Goal: Information Seeking & Learning: Learn about a topic

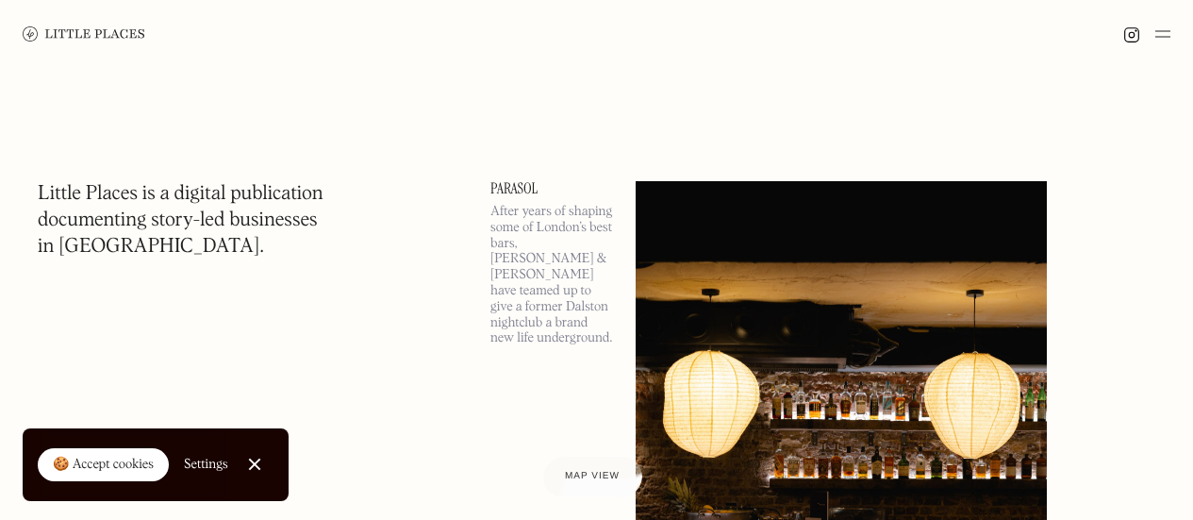
click at [1150, 30] on div at bounding box center [1146, 34] width 47 height 23
click at [1154, 31] on div at bounding box center [1146, 34] width 47 height 23
click at [1165, 30] on img at bounding box center [1162, 34] width 15 height 23
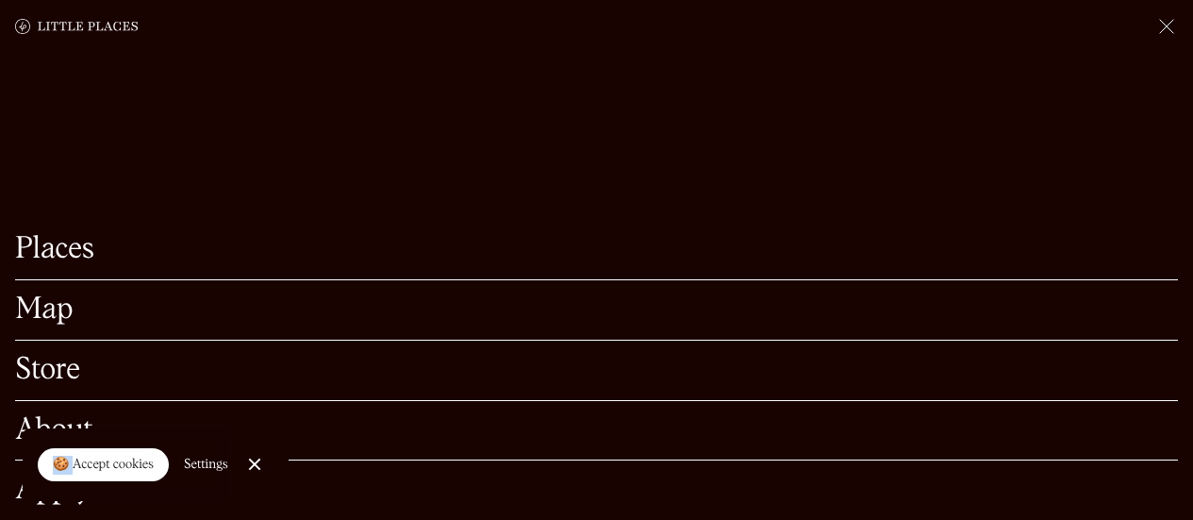
click at [64, 295] on link "Map" at bounding box center [596, 309] width 1163 height 29
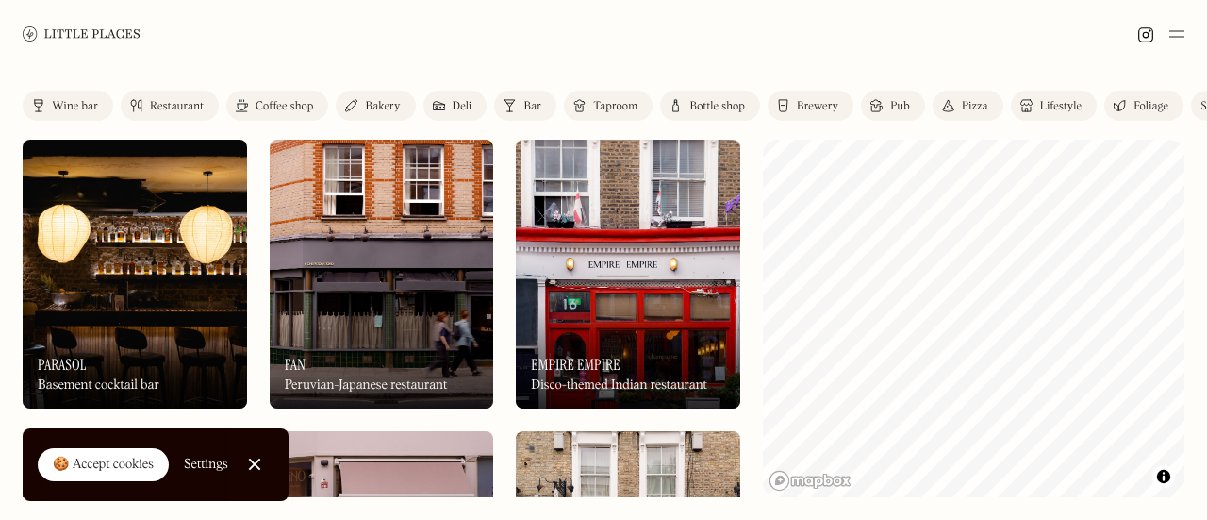
click at [190, 108] on div "Restaurant" at bounding box center [177, 106] width 54 height 11
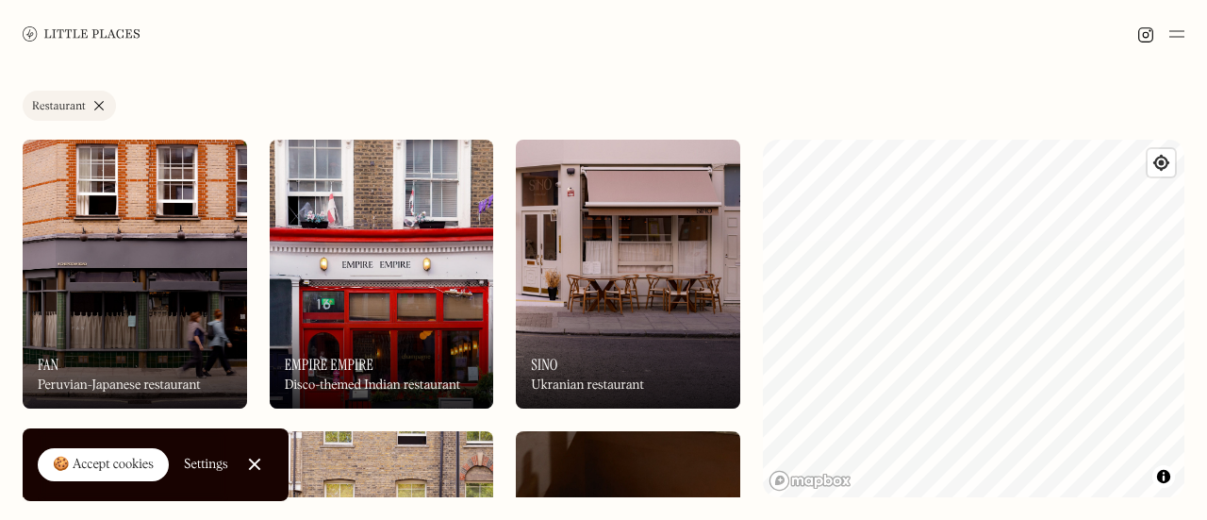
click at [255, 454] on link "Close Cookie Popup" at bounding box center [255, 464] width 38 height 38
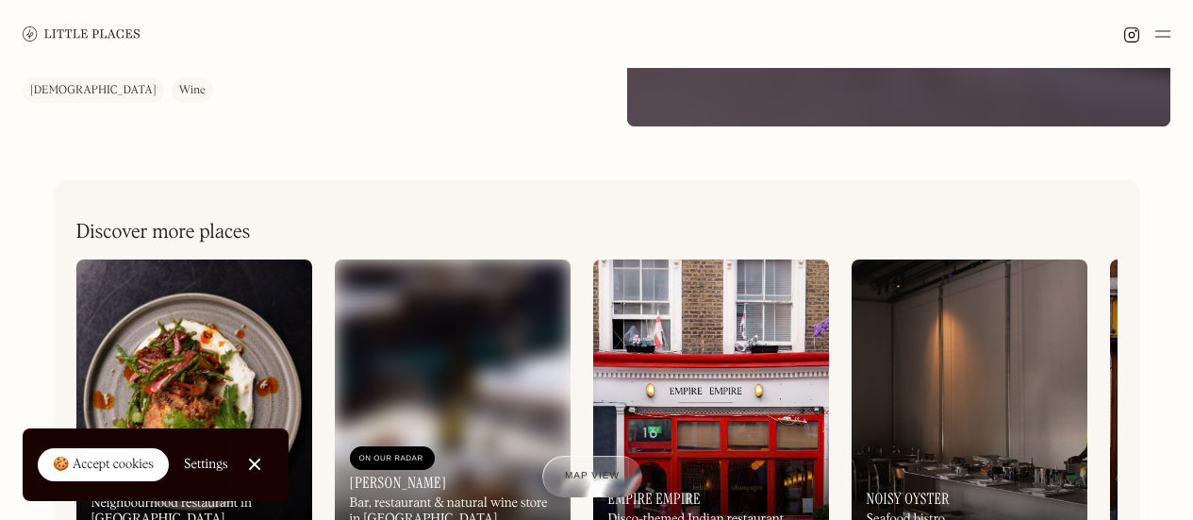
scroll to position [918, 0]
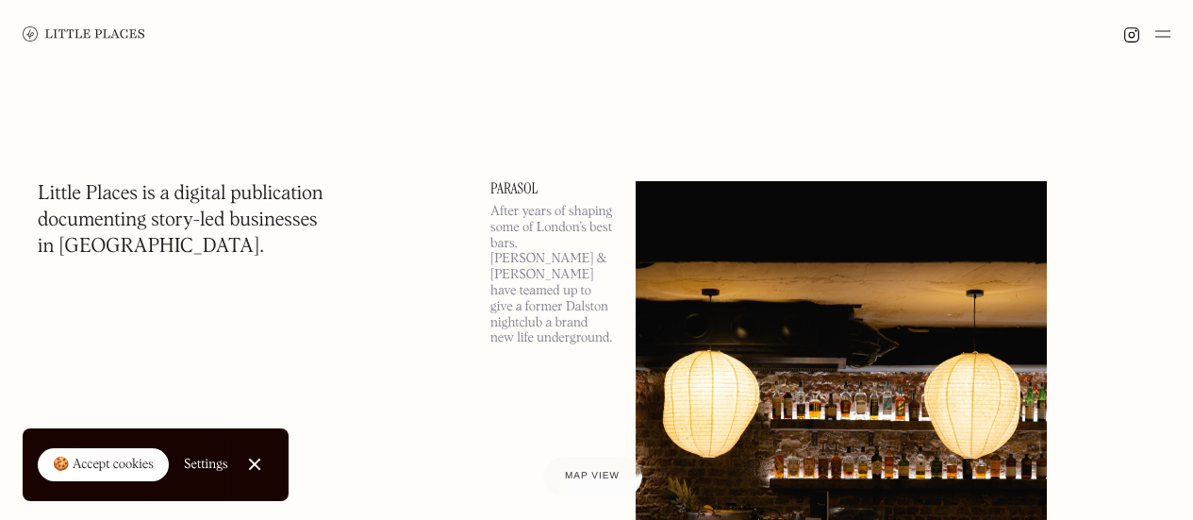
scroll to position [25, 0]
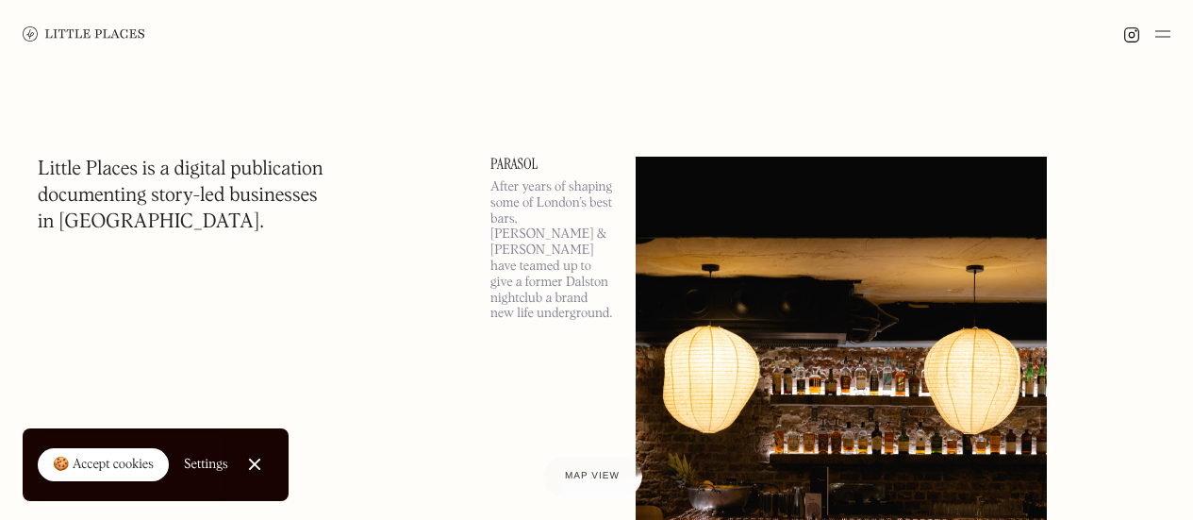
click at [258, 463] on link "Close Cookie Popup" at bounding box center [255, 464] width 38 height 38
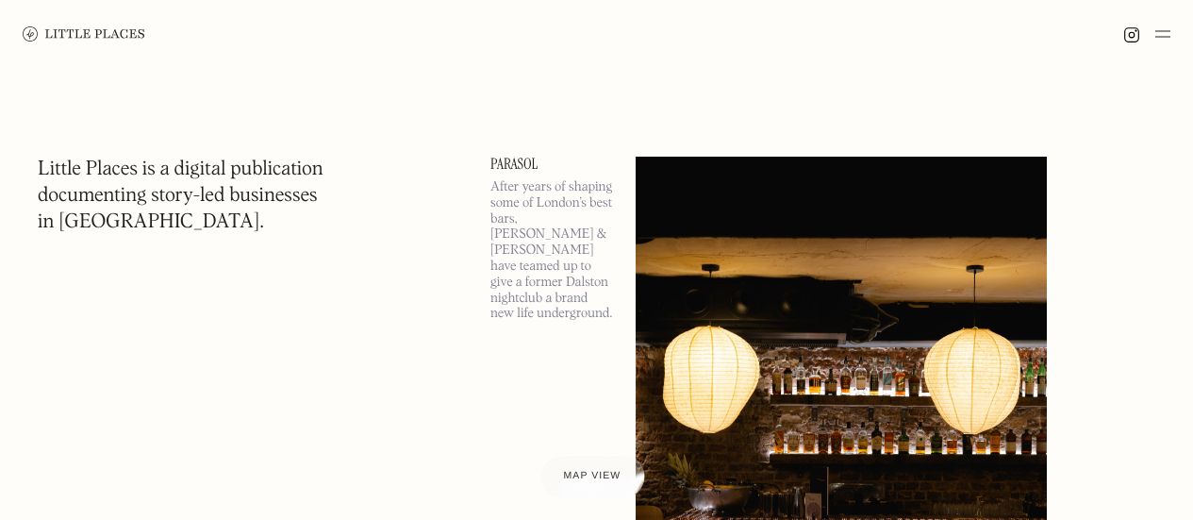
click at [586, 479] on span "Map view" at bounding box center [593, 476] width 58 height 11
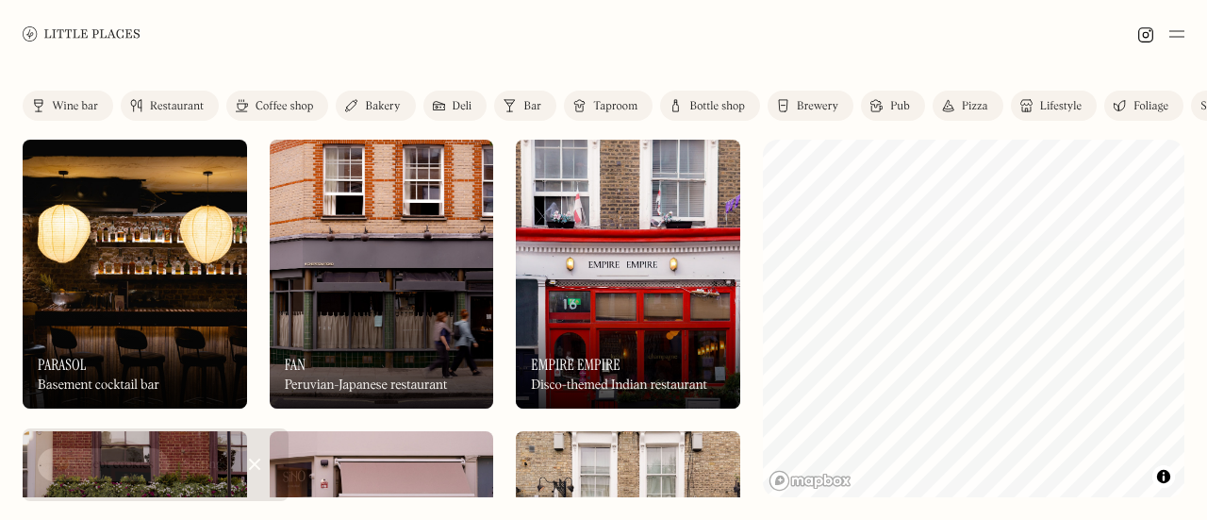
click at [170, 104] on div "Restaurant" at bounding box center [177, 106] width 54 height 11
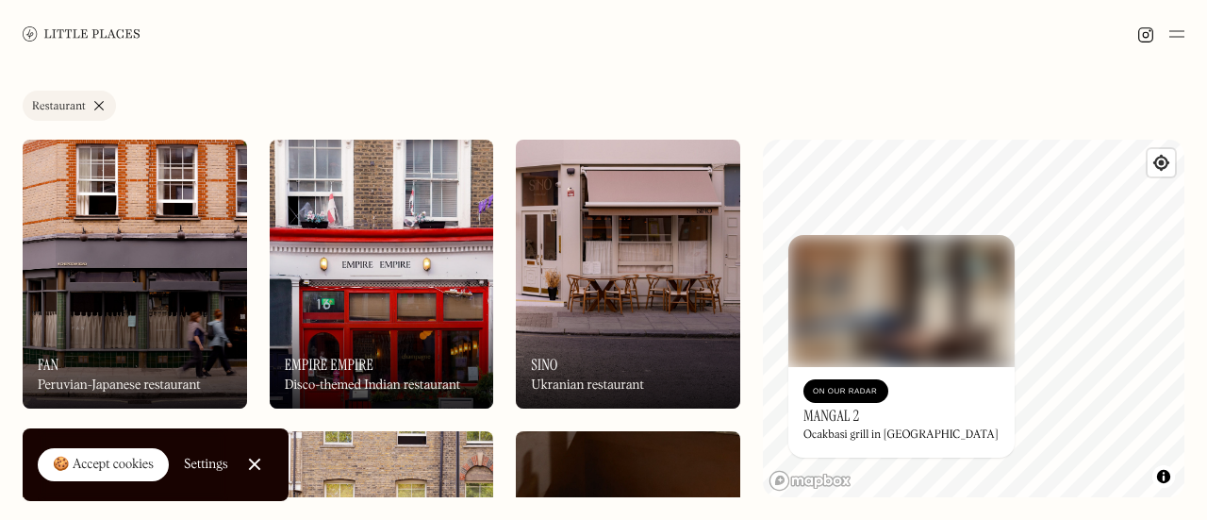
click at [877, 236] on img at bounding box center [902, 301] width 226 height 132
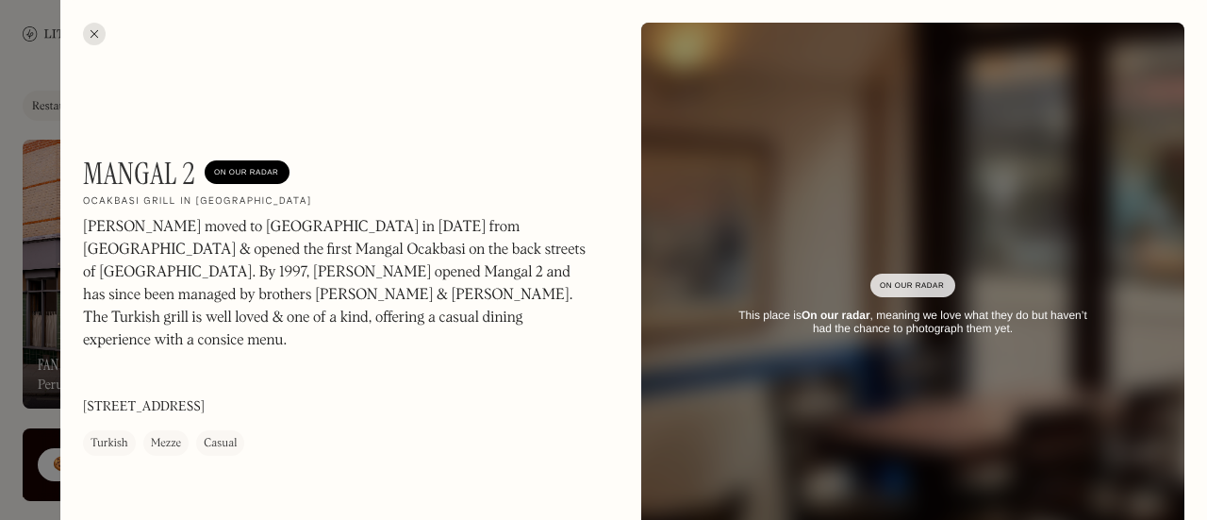
click at [14, 91] on div at bounding box center [603, 260] width 1207 height 520
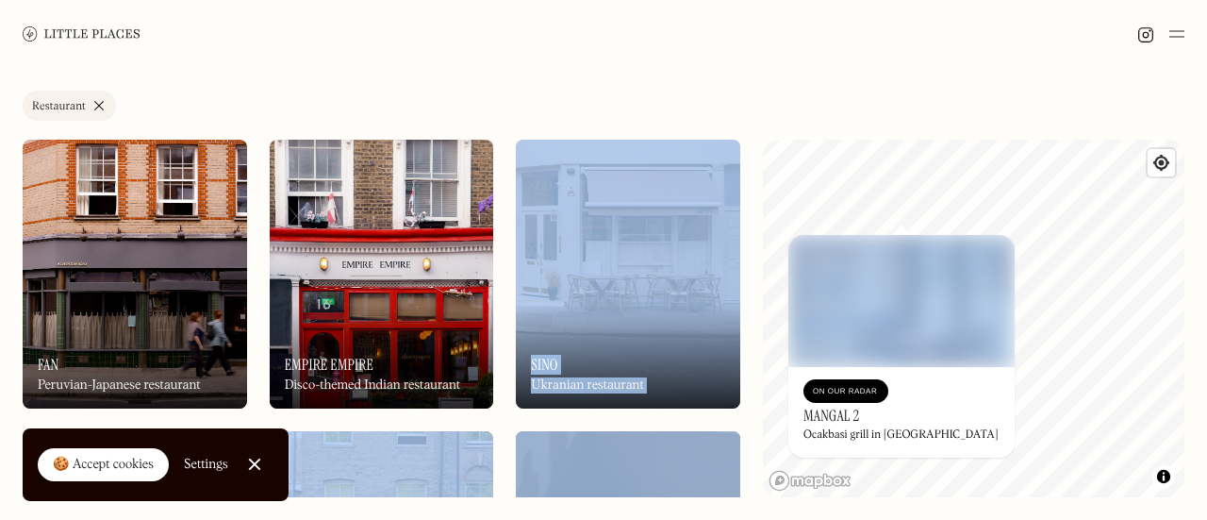
click at [751, 285] on div "Label Restaurant Wine bar Restaurant Coffee shop Bakery Deli Bar Taproom Bottle…" at bounding box center [603, 294] width 1207 height 452
click at [123, 459] on div "🍪 Accept cookies" at bounding box center [103, 465] width 101 height 19
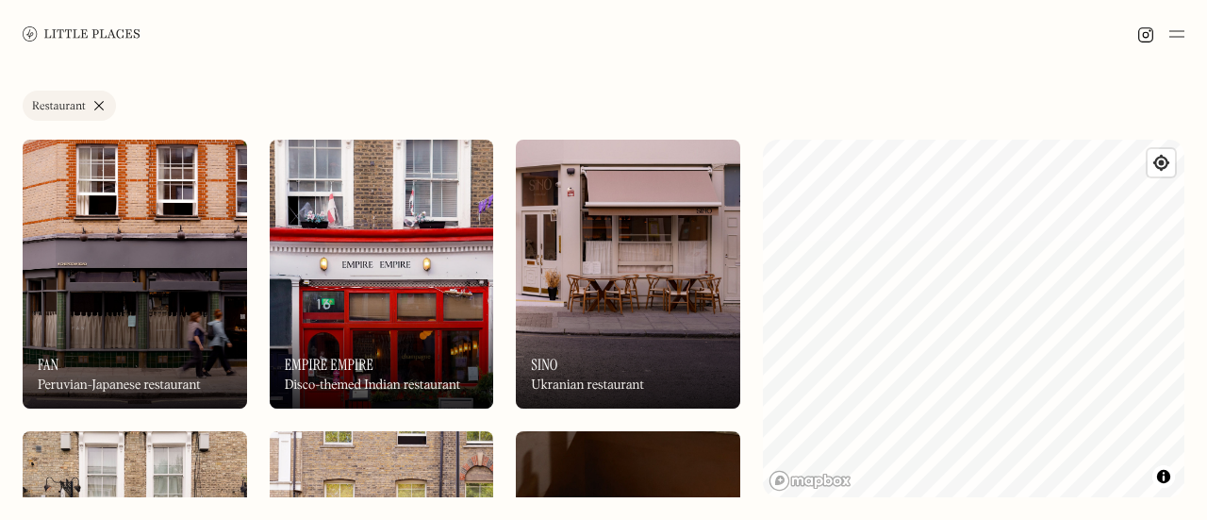
click at [725, 10] on div at bounding box center [603, 34] width 1207 height 68
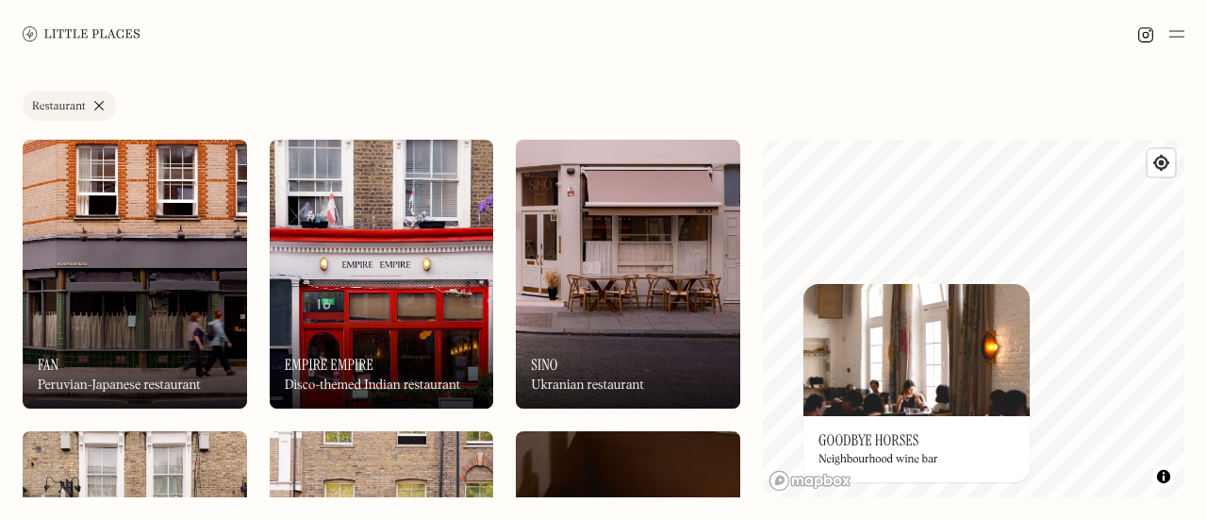
click at [943, 286] on img at bounding box center [917, 350] width 226 height 132
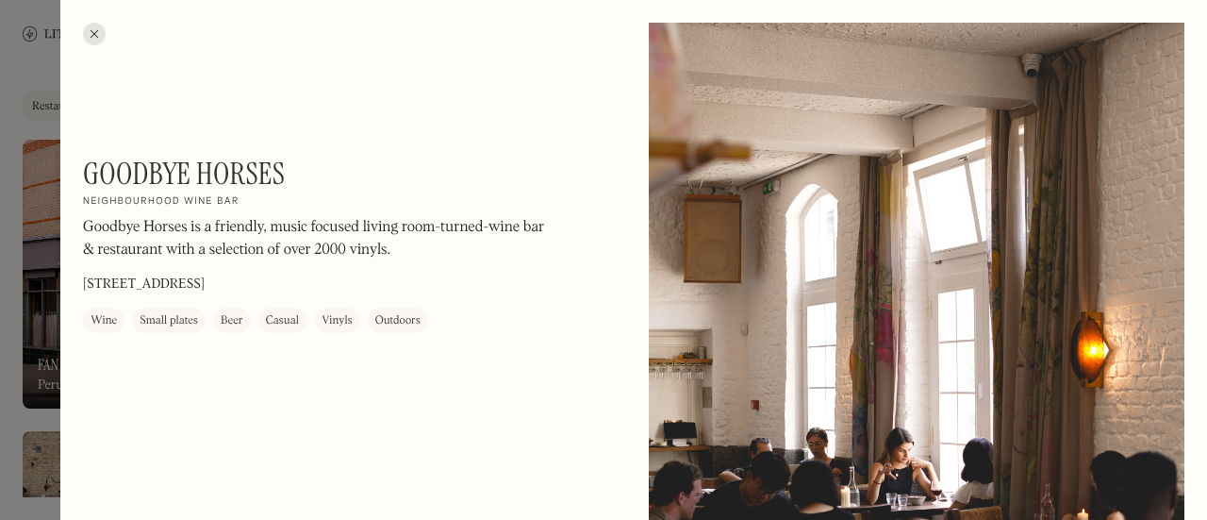
click at [89, 30] on div at bounding box center [94, 34] width 23 height 23
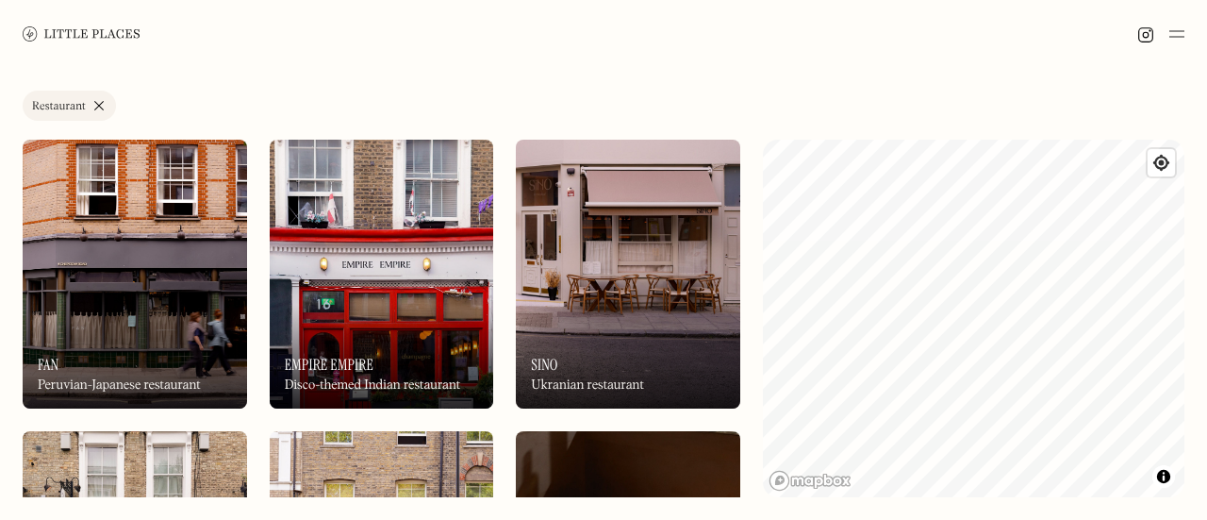
drag, startPoint x: 898, startPoint y: 302, endPoint x: 739, endPoint y: 274, distance: 161.0
click at [739, 274] on div "Label Restaurant Wine bar Restaurant Coffee shop Bakery Deli Bar Taproom Bottle…" at bounding box center [603, 294] width 1207 height 452
click at [1206, 341] on div "Label Restaurant Wine bar Restaurant Coffee shop Bakery Deli Bar Taproom Bottle…" at bounding box center [603, 294] width 1207 height 452
click at [986, 511] on div "Label Restaurant Wine bar Restaurant Coffee shop Bakery Deli Bar Taproom Bottle…" at bounding box center [603, 294] width 1207 height 452
click at [1191, 174] on div "Label Restaurant Wine bar Restaurant Coffee shop Bakery Deli Bar Taproom Bottle…" at bounding box center [603, 294] width 1207 height 452
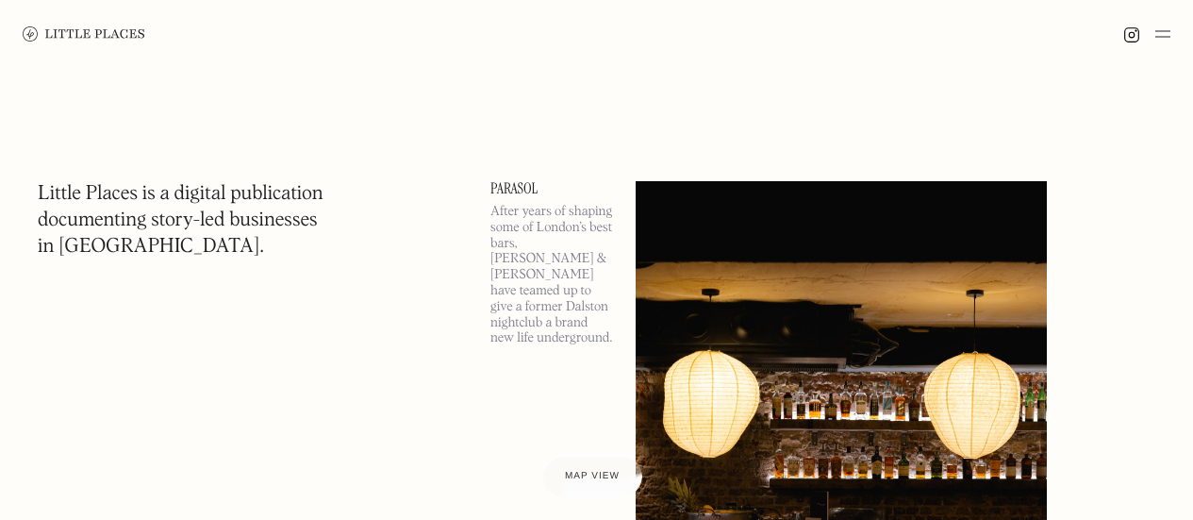
click at [1161, 37] on img at bounding box center [1162, 34] width 15 height 23
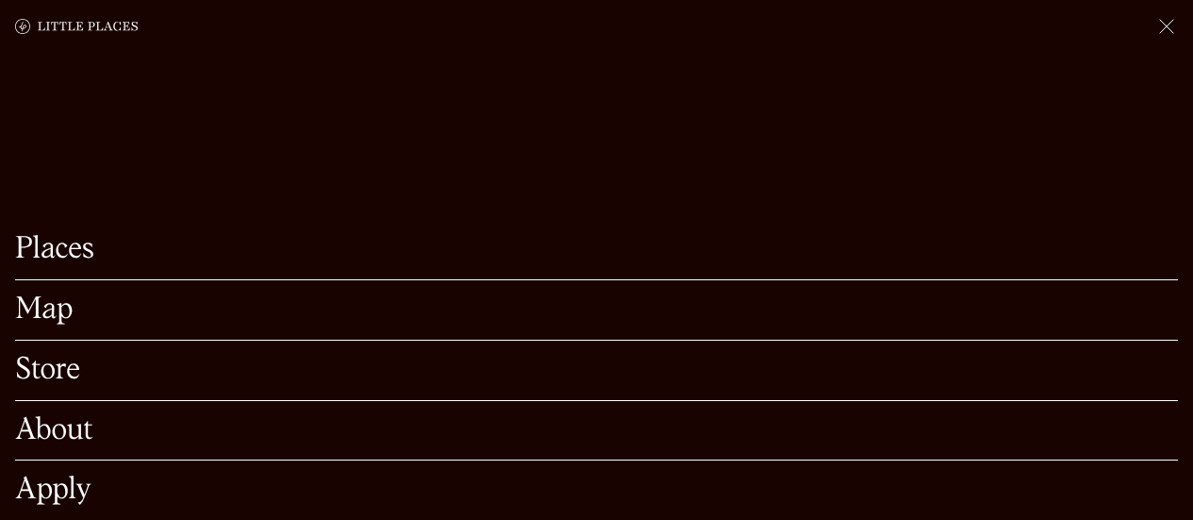
click at [48, 295] on link "Map" at bounding box center [596, 309] width 1163 height 29
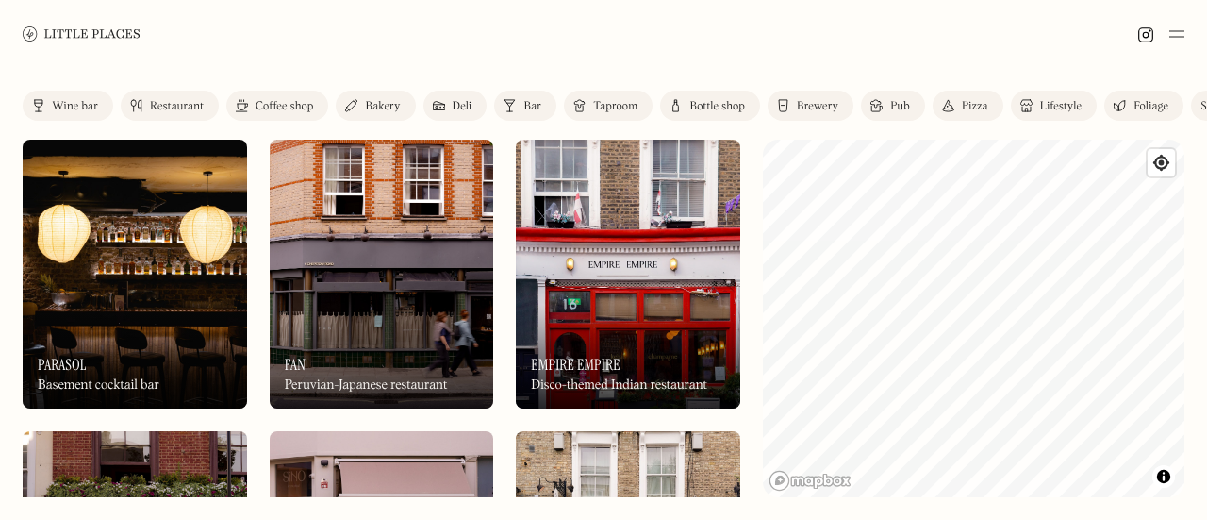
click at [172, 101] on div "Restaurant" at bounding box center [177, 106] width 54 height 11
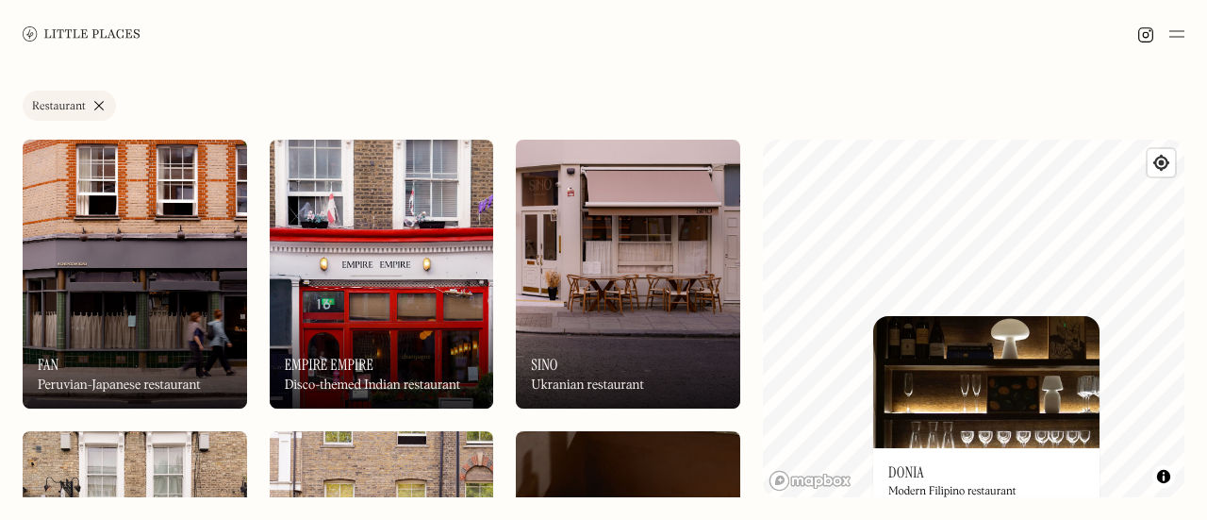
click at [957, 318] on img at bounding box center [986, 382] width 226 height 132
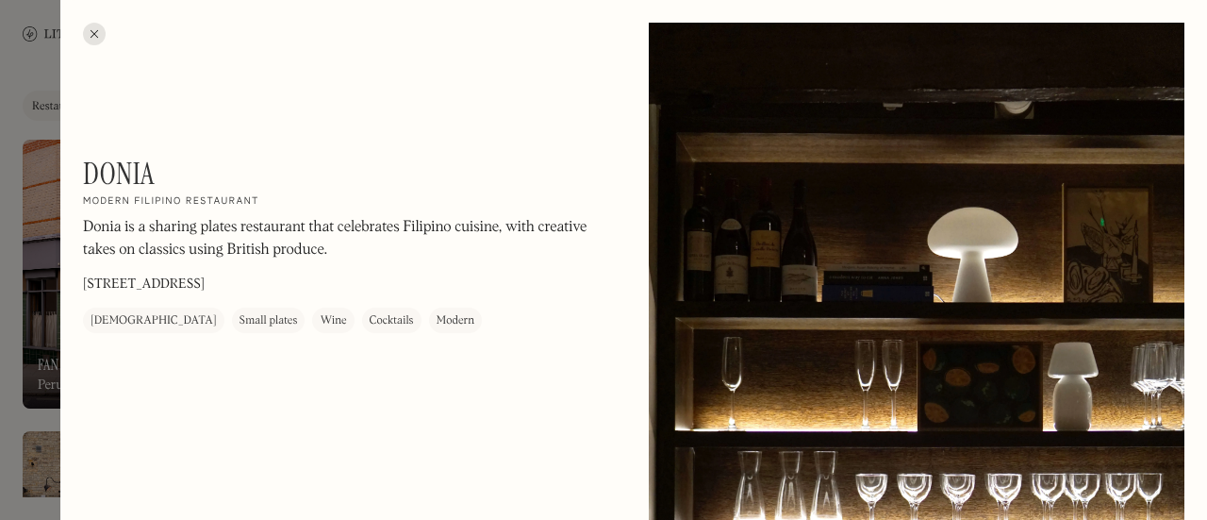
click at [101, 30] on div at bounding box center [94, 34] width 23 height 23
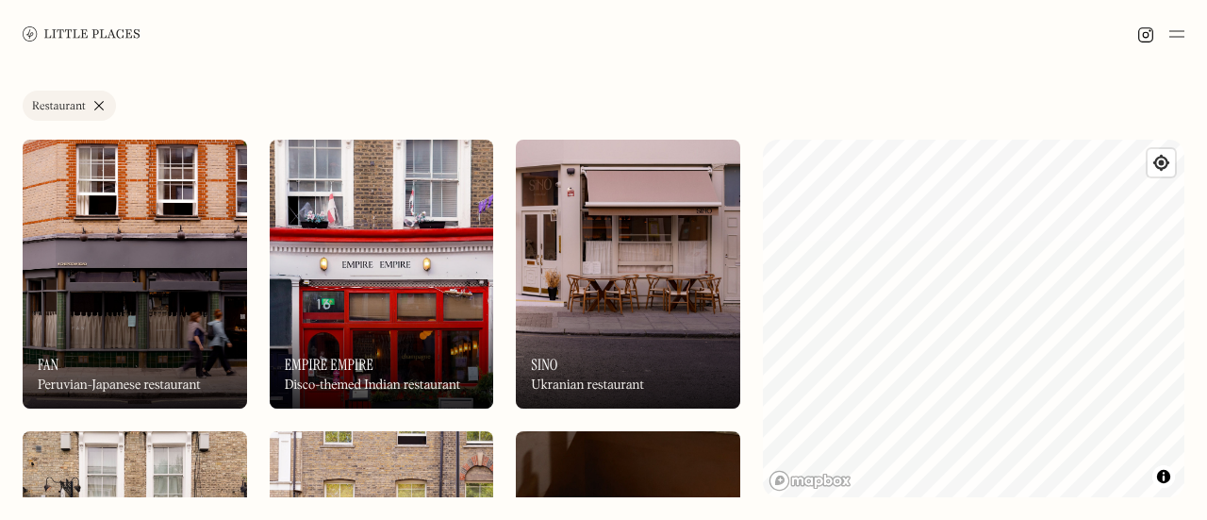
click at [1188, 329] on div "Label Restaurant Wine bar Restaurant Coffee shop Bakery Deli Bar Taproom Bottle…" at bounding box center [603, 294] width 1207 height 452
click at [744, 143] on div "Label Restaurant Wine bar Restaurant Coffee shop Bakery Deli Bar Taproom Bottle…" at bounding box center [603, 294] width 1207 height 452
click at [738, 245] on div "Label Restaurant Wine bar Restaurant Coffee shop Bakery Deli Bar Taproom Bottle…" at bounding box center [603, 294] width 1207 height 452
click at [742, 238] on div "Label Restaurant Wine bar Restaurant Coffee shop Bakery Deli Bar Taproom Bottle…" at bounding box center [603, 294] width 1207 height 452
click at [1033, 514] on div "Label Restaurant Wine bar Restaurant Coffee shop Bakery Deli Bar Taproom Bottle…" at bounding box center [603, 294] width 1207 height 452
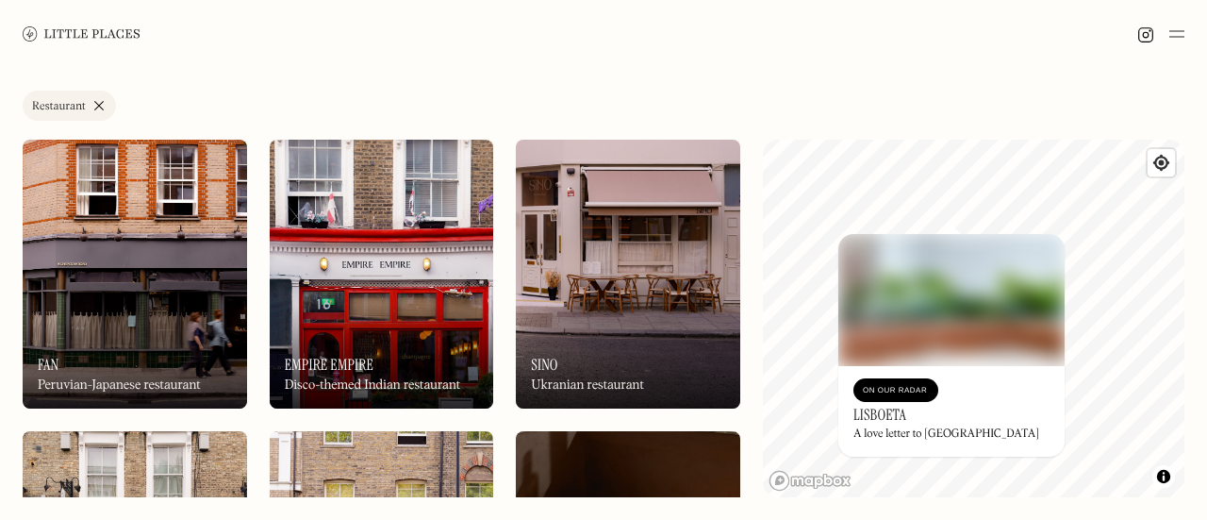
click at [1187, 290] on div "Label Restaurant Wine bar Restaurant Coffee shop Bakery Deli Bar Taproom Bottle…" at bounding box center [603, 294] width 1207 height 452
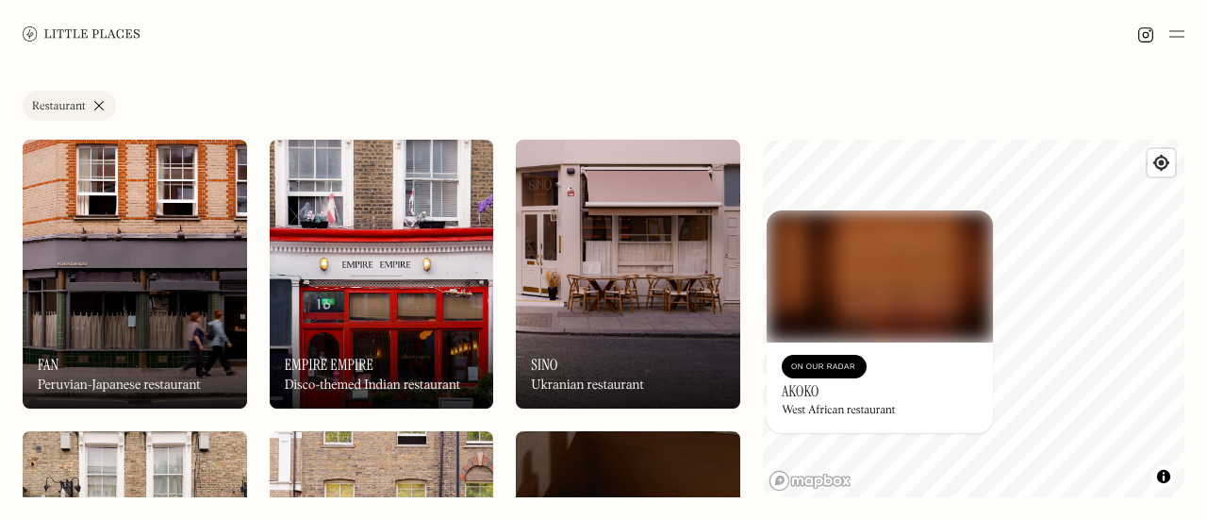
click at [872, 127] on div "Label Restaurant Wine bar Restaurant Coffee shop Bakery Deli Bar Taproom Bottle…" at bounding box center [603, 294] width 1207 height 452
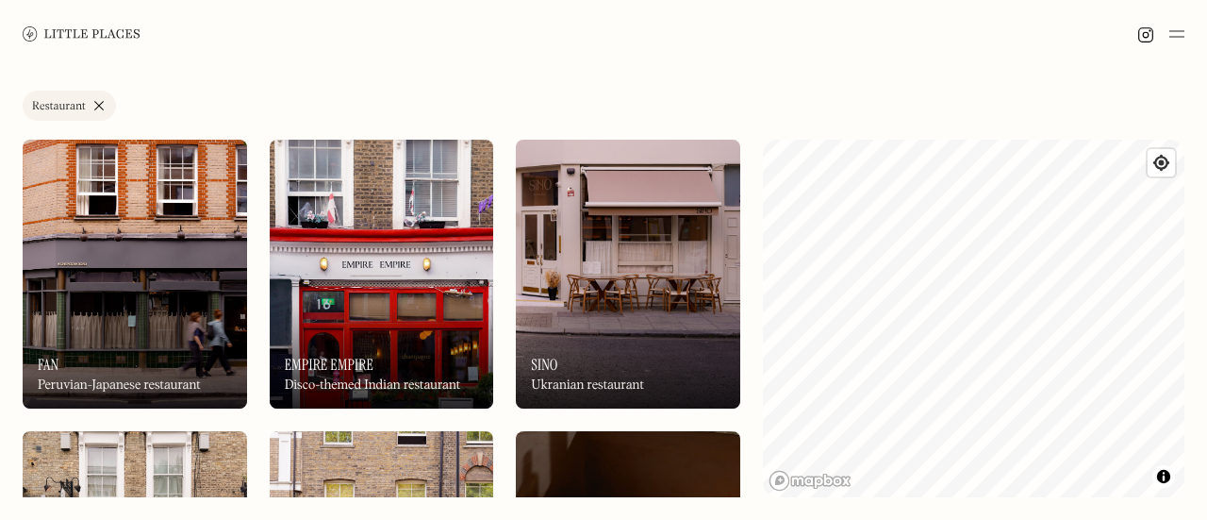
click at [1055, 75] on div "Label Restaurant Wine bar Restaurant Coffee shop Bakery Deli Bar Taproom Bottle…" at bounding box center [603, 294] width 1207 height 452
